Goal: Communication & Community: Answer question/provide support

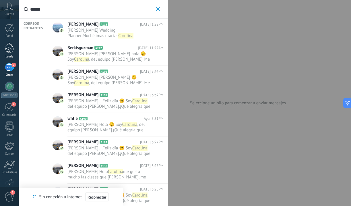
click at [9, 49] on div at bounding box center [9, 47] width 9 height 11
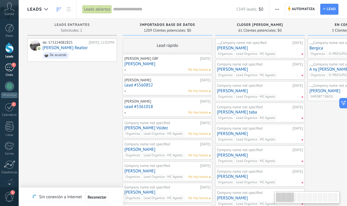
click at [9, 67] on div "7" at bounding box center [9, 67] width 9 height 8
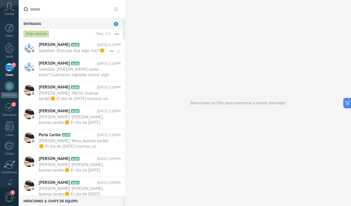
click at [61, 47] on span "[PERSON_NAME]" at bounding box center [54, 45] width 31 height 6
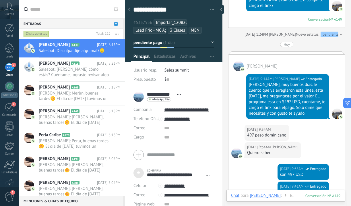
scroll to position [453, 0]
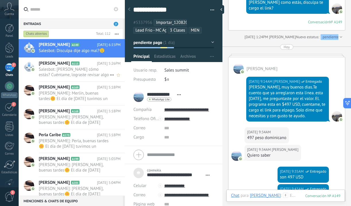
click at [69, 76] on span "Salesbot: [PERSON_NAME] cómo estás? Cuéntame, lograste revisar algo del conteni…" at bounding box center [74, 72] width 71 height 11
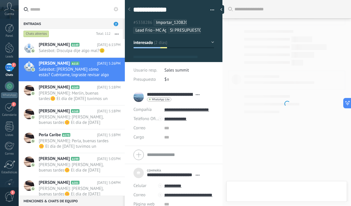
type textarea "***"
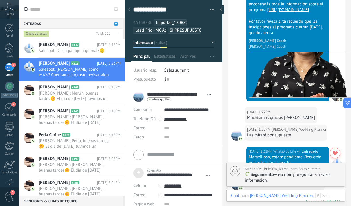
scroll to position [862, 0]
